Goal: Information Seeking & Learning: Learn about a topic

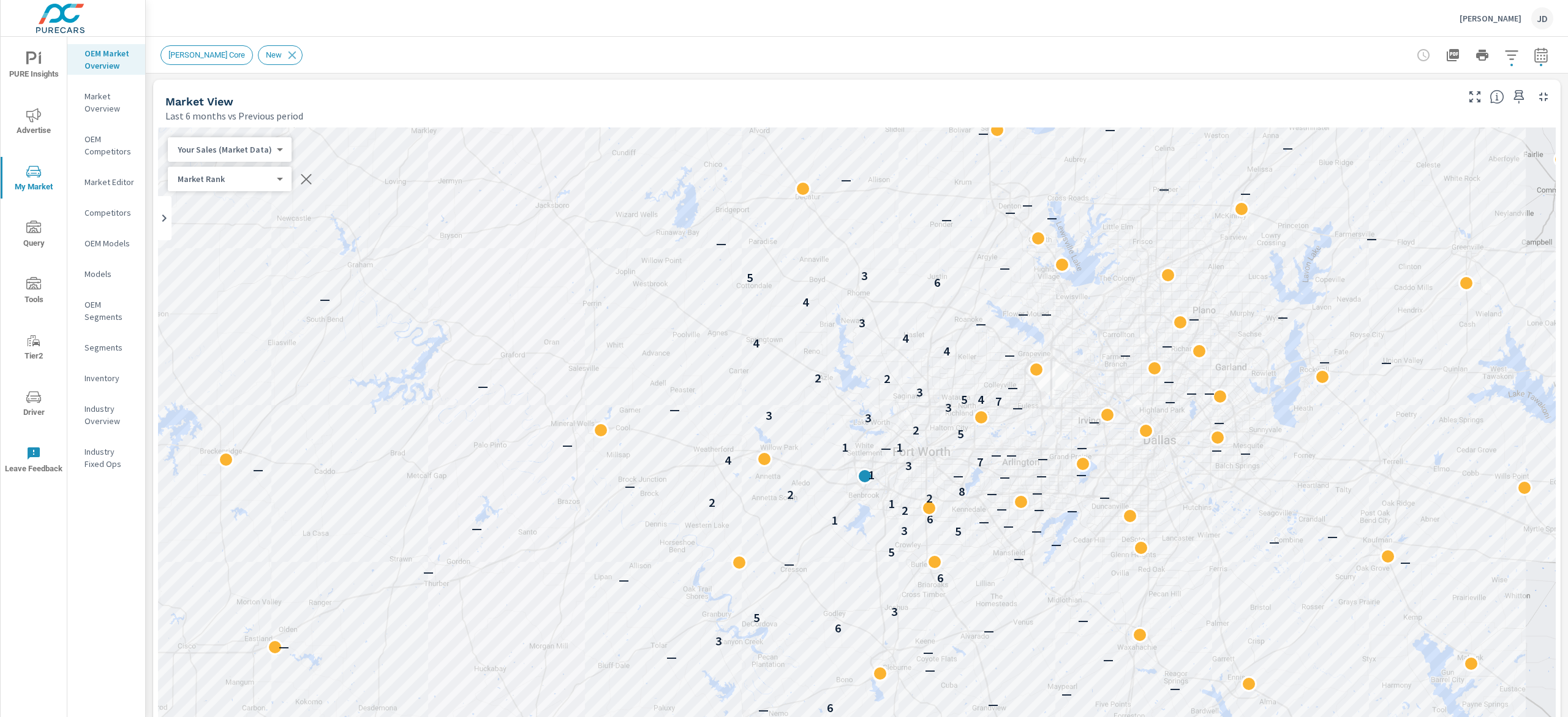
scroll to position [1, 0]
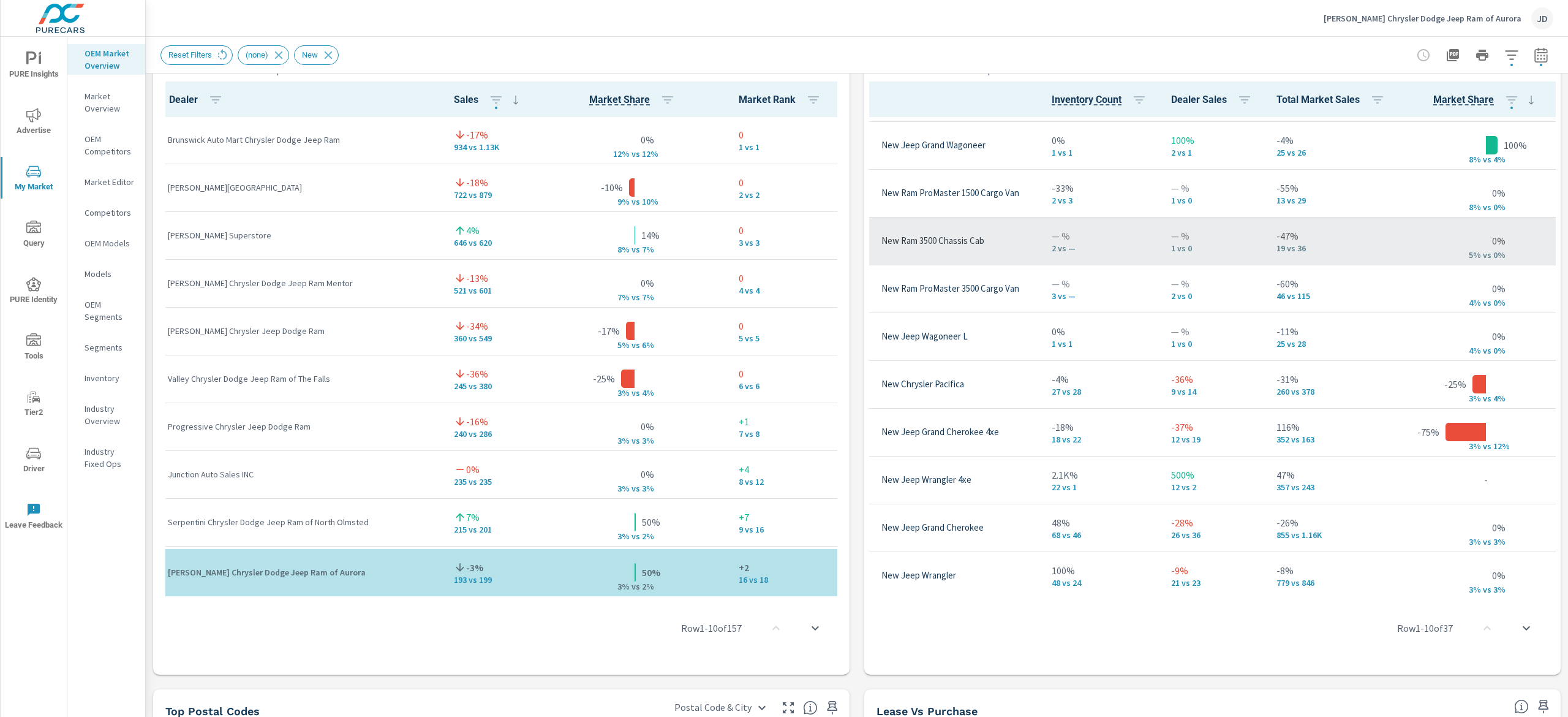
scroll to position [122, 66]
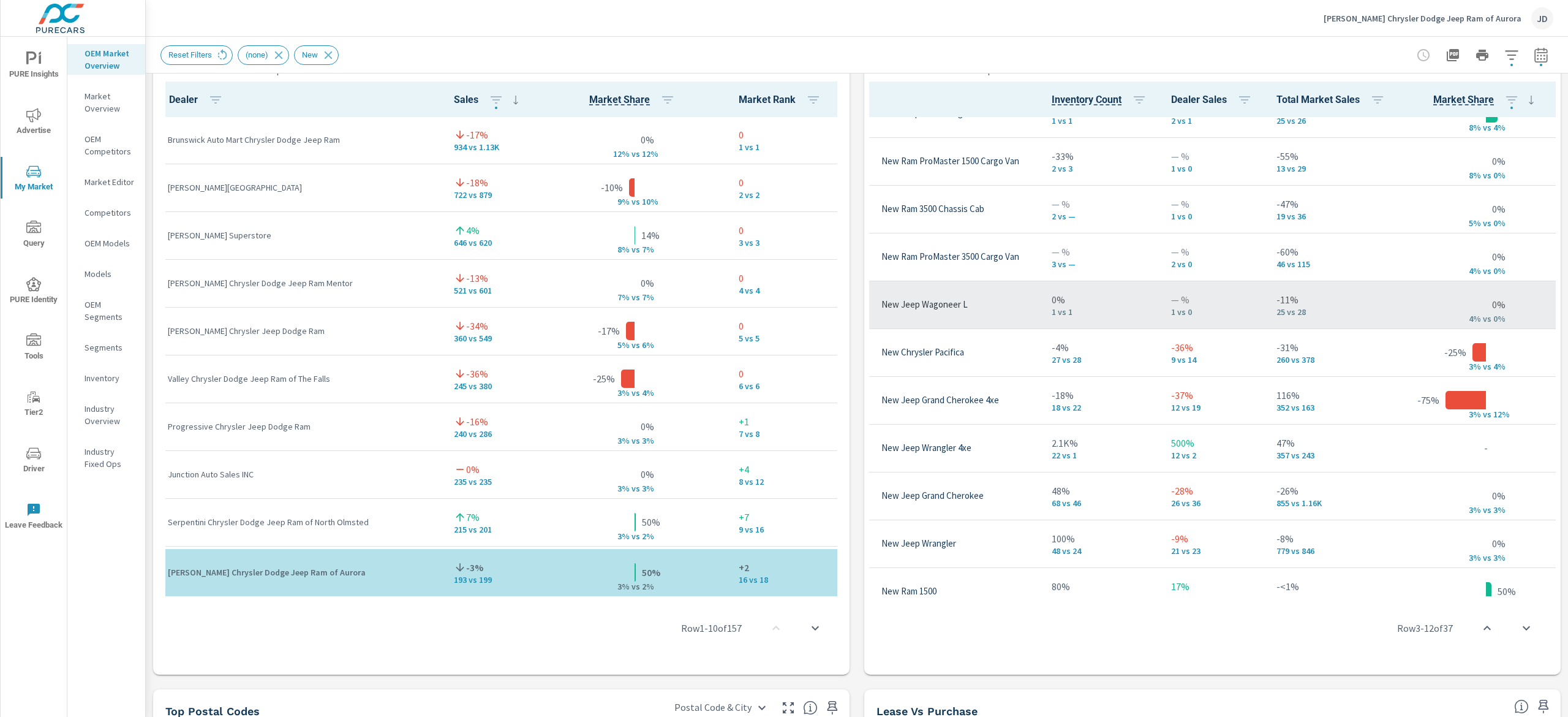
scroll to position [0, 66]
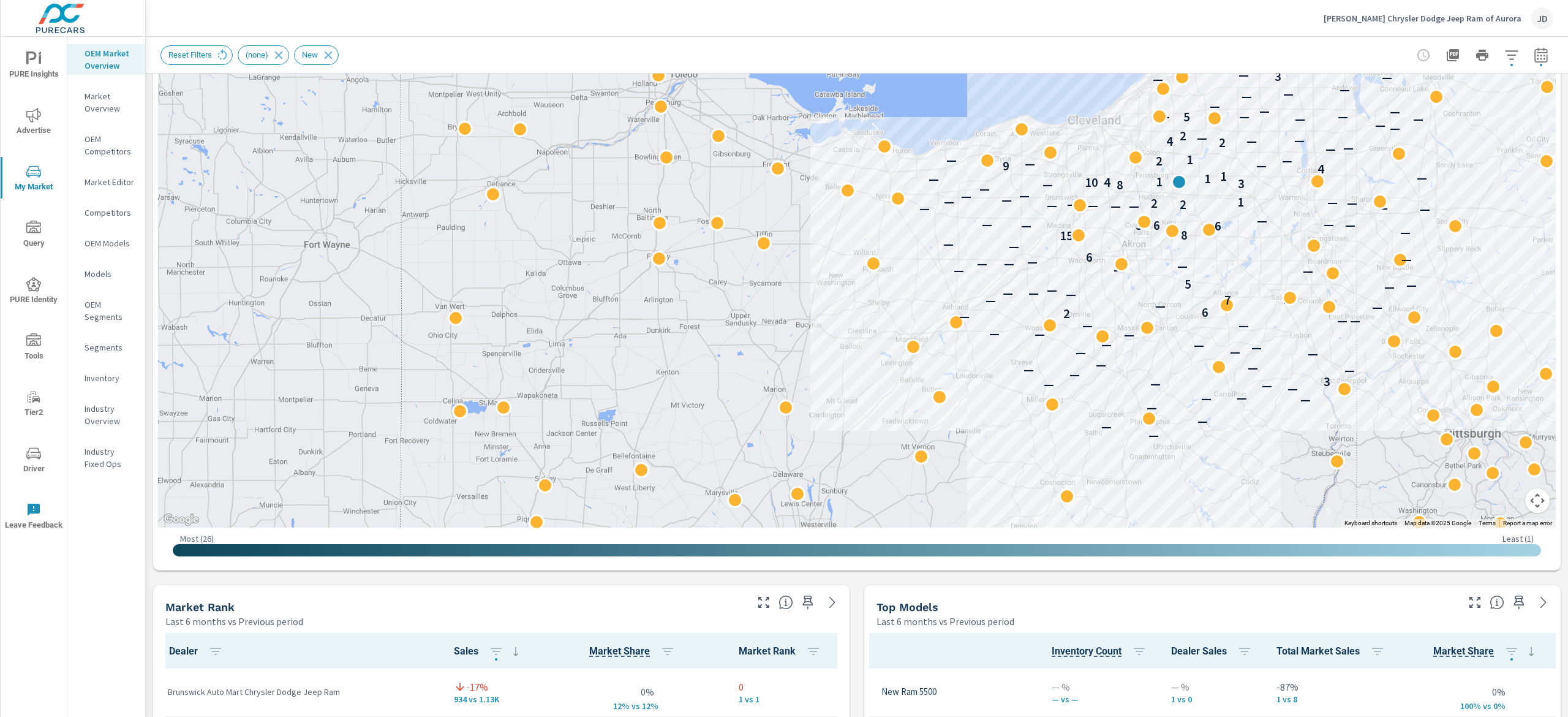
scroll to position [155, 0]
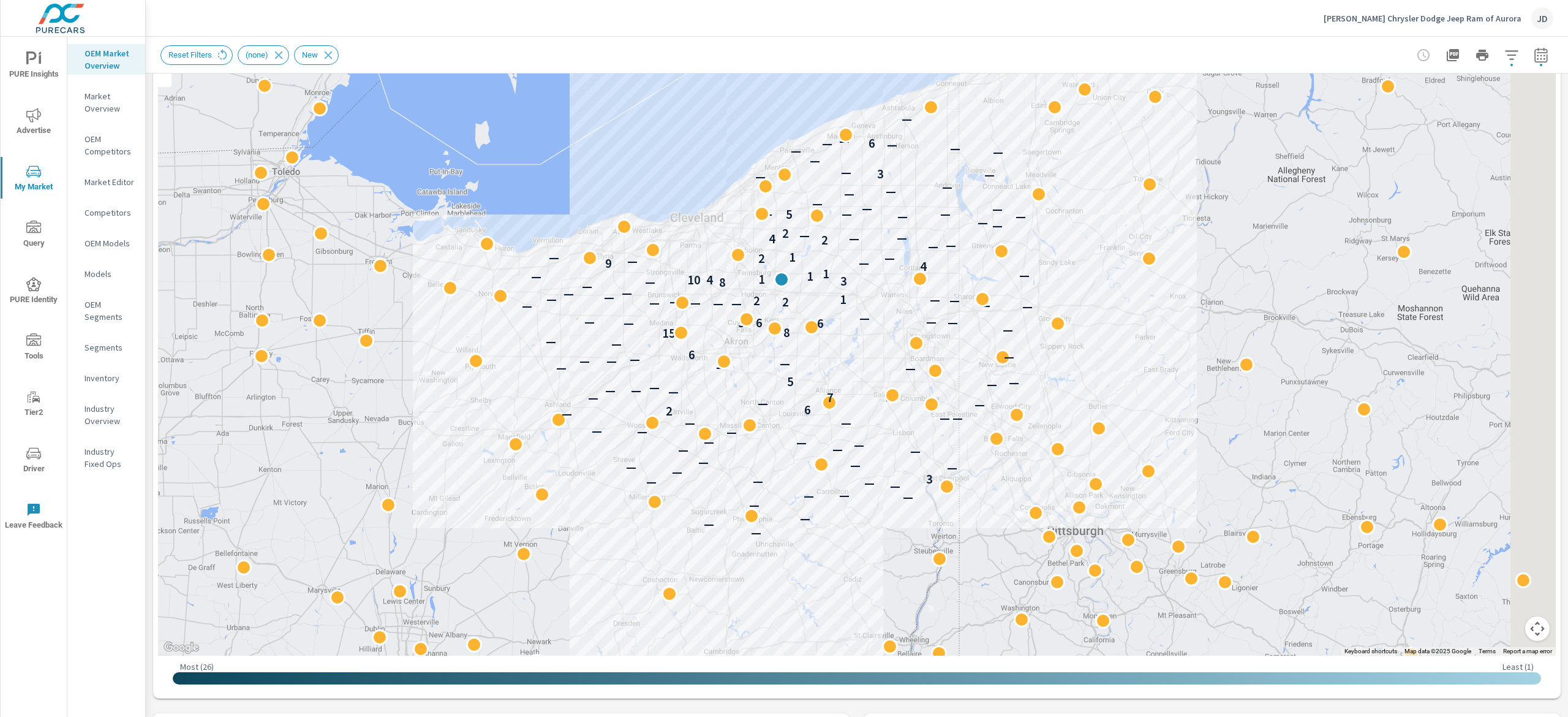
drag, startPoint x: 1470, startPoint y: 340, endPoint x: 1039, endPoint y: 326, distance: 431.2
click at [1039, 326] on div "— — — — — — — — — — — 3 — — — — — — — — — — — — — — — — — — — — 2 6 — — — — — 7…" at bounding box center [851, 505] width 784 height 441
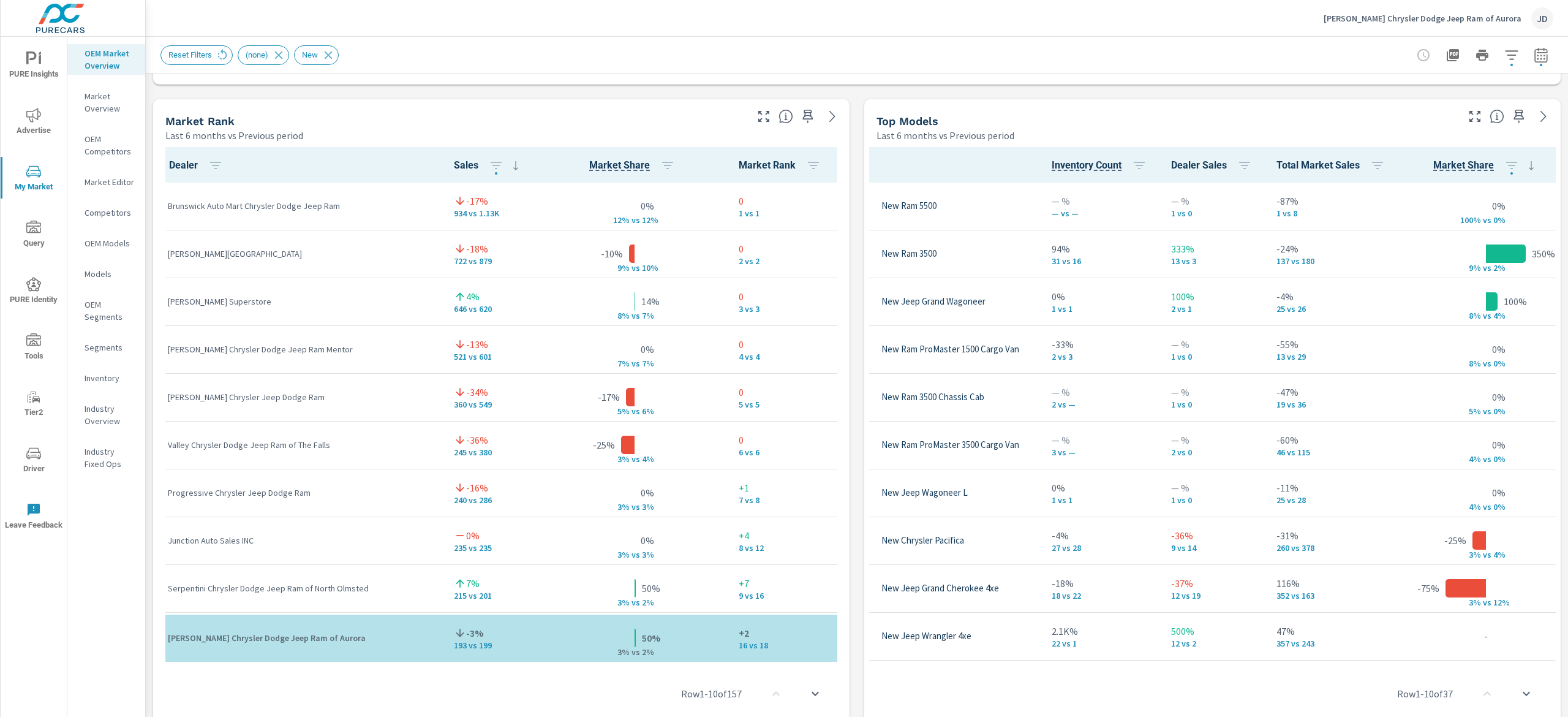
scroll to position [744, 0]
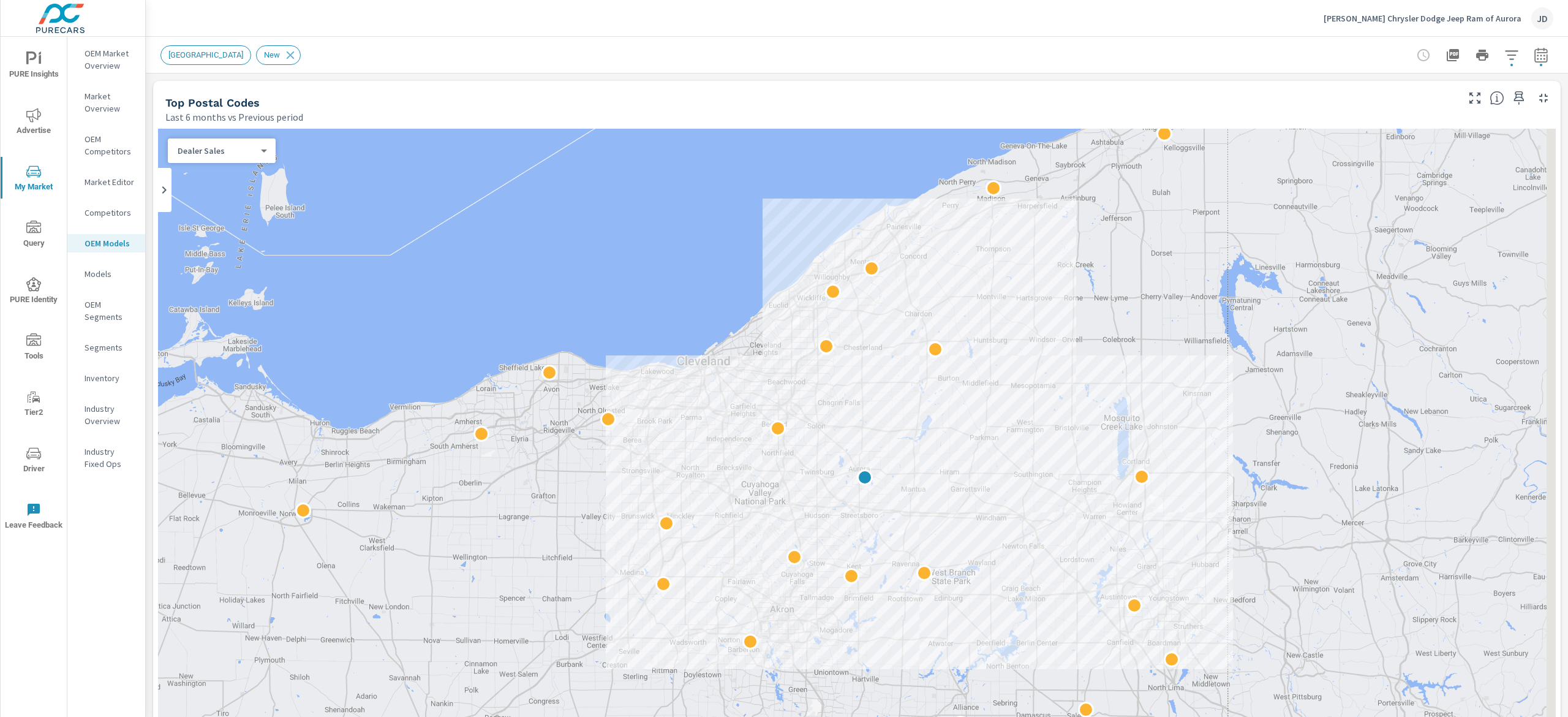
scroll to position [1, 0]
